Goal: Obtain resource: Obtain resource

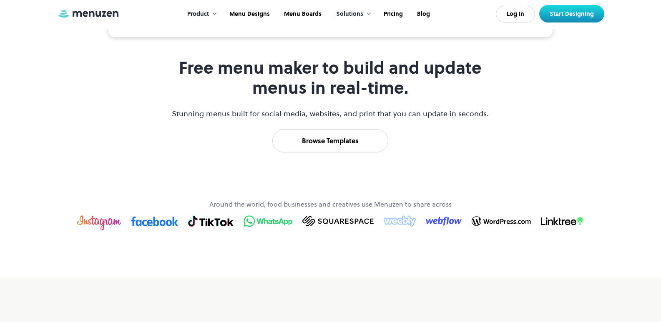
scroll to position [417, 0]
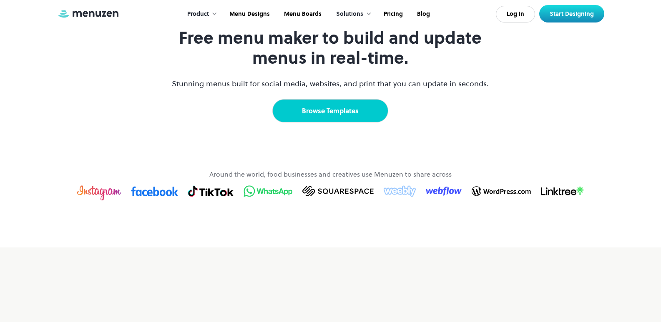
click at [337, 123] on link "Browse Templates" at bounding box center [330, 110] width 116 height 23
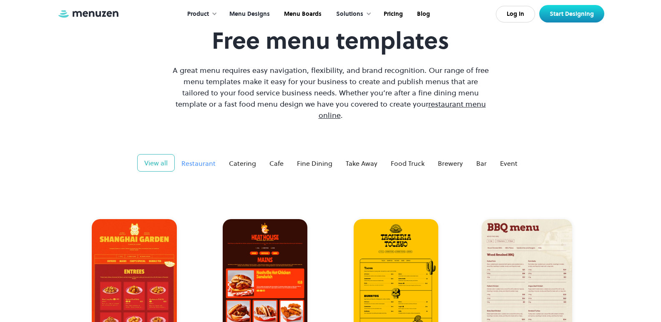
scroll to position [83, 0]
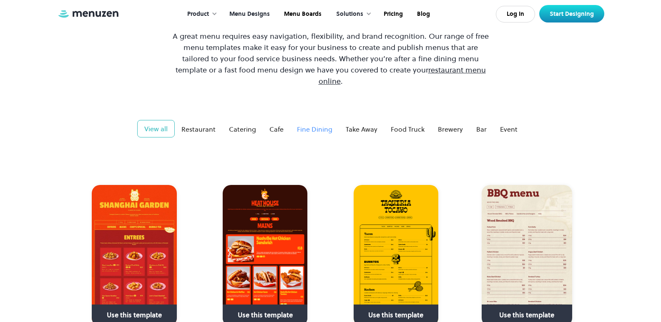
click at [319, 124] on div "Fine Dining" at bounding box center [314, 129] width 35 height 10
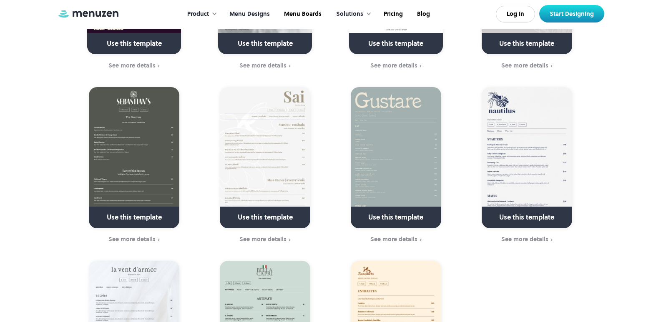
scroll to position [875, 0]
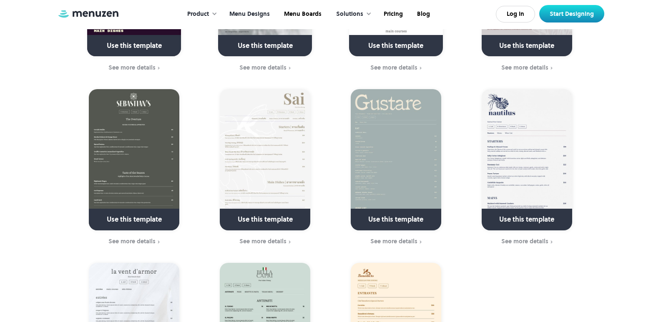
click at [494, 214] on link at bounding box center [526, 223] width 120 height 21
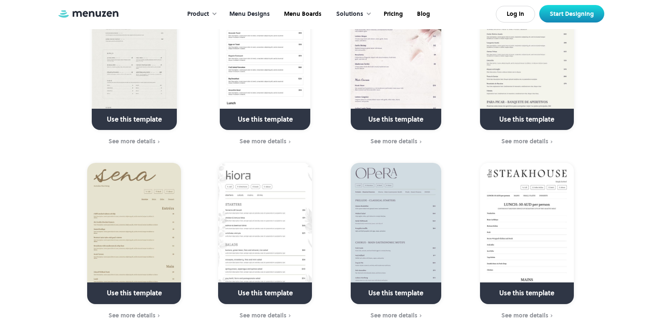
scroll to position [375, 0]
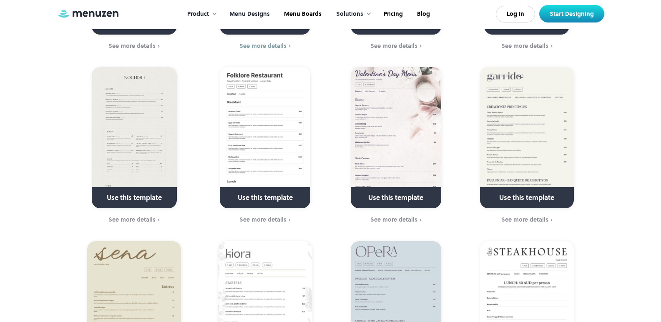
click at [261, 17] on link at bounding box center [265, 27] width 120 height 21
